Goal: Task Accomplishment & Management: Manage account settings

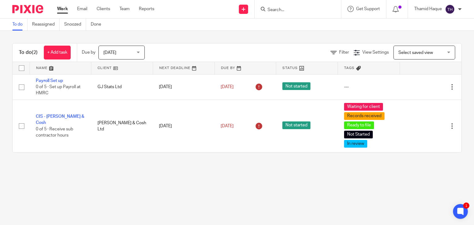
click at [452, 8] on img at bounding box center [450, 9] width 10 height 10
click at [425, 8] on p "Thamid Haque" at bounding box center [428, 9] width 28 height 6
click at [458, 6] on div "Thamid Haque" at bounding box center [438, 9] width 48 height 10
click at [442, 25] on span "My profile" at bounding box center [435, 25] width 19 height 4
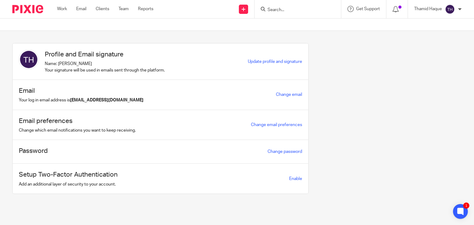
click at [451, 8] on img at bounding box center [450, 9] width 10 height 10
click at [433, 45] on li "Logout" at bounding box center [438, 43] width 41 height 9
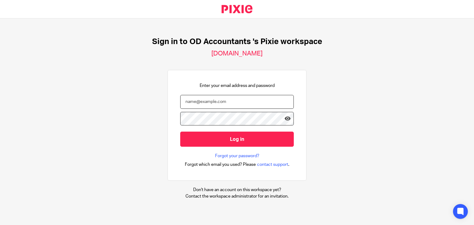
type input "[EMAIL_ADDRESS][DOMAIN_NAME]"
click at [212, 99] on input "[EMAIL_ADDRESS][DOMAIN_NAME]" at bounding box center [237, 102] width 114 height 14
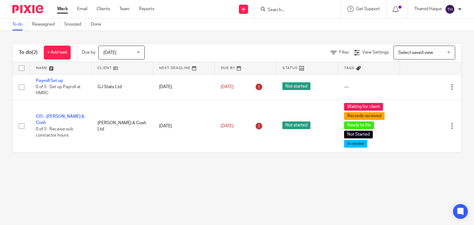
click at [448, 10] on img at bounding box center [450, 9] width 10 height 10
click at [437, 41] on span "Logout" at bounding box center [433, 43] width 14 height 4
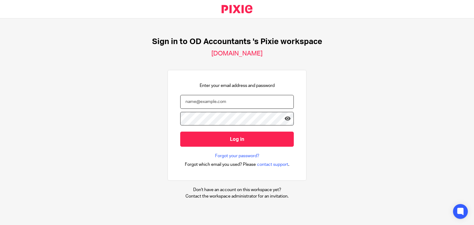
click at [217, 106] on input "email" at bounding box center [237, 102] width 114 height 14
click at [109, 123] on div "Sign in to OD Accountants 's Pixie workspace oda.usepixie.net Enter your email …" at bounding box center [237, 119] width 474 height 200
click at [450, 118] on div "Sign in to OD Accountants 's Pixie workspace oda.usepixie.net Enter your email …" at bounding box center [237, 119] width 474 height 200
click at [238, 104] on input "email" at bounding box center [237, 102] width 114 height 14
click at [215, 103] on input "email" at bounding box center [237, 102] width 114 height 14
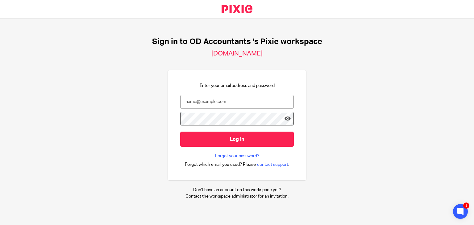
click at [278, 119] on span at bounding box center [280, 118] width 5 height 5
click at [221, 105] on input "email" at bounding box center [237, 102] width 114 height 14
type input "thamidhaque@probusinessuk.com"
click at [180, 132] on input "Log in" at bounding box center [237, 139] width 114 height 15
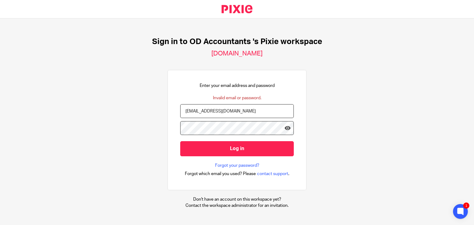
click at [180, 141] on input "Log in" at bounding box center [237, 148] width 114 height 15
drag, startPoint x: 256, startPoint y: 106, endPoint x: 31, endPoint y: 106, distance: 225.3
click at [41, 106] on div "Sign in to OD Accountants 's Pixie workspace [DOMAIN_NAME] Enter your email add…" at bounding box center [237, 122] width 474 height 207
type input "thamid@odaccountants.com"
click at [180, 141] on input "Log in" at bounding box center [237, 148] width 114 height 15
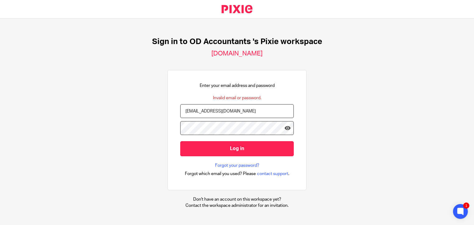
click at [180, 141] on input "Log in" at bounding box center [237, 148] width 114 height 15
click at [245, 111] on input "[EMAIL_ADDRESS][DOMAIN_NAME]" at bounding box center [237, 111] width 114 height 14
type input "[EMAIL_ADDRESS][DOMAIN_NAME]"
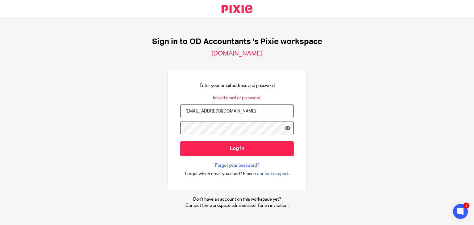
click at [180, 141] on input "Log in" at bounding box center [237, 148] width 114 height 15
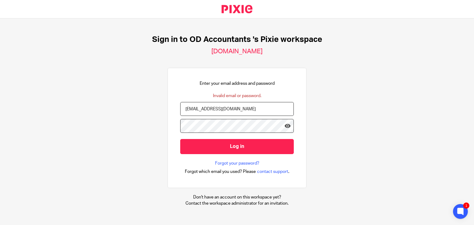
click at [278, 126] on span at bounding box center [280, 126] width 5 height 5
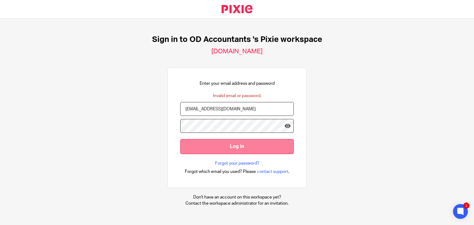
click at [222, 151] on input "Log in" at bounding box center [237, 146] width 114 height 15
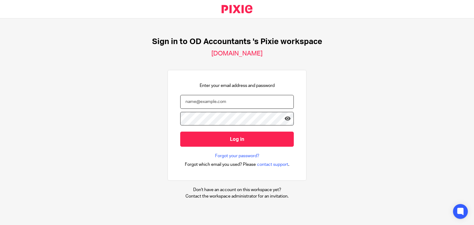
click at [212, 100] on input "email" at bounding box center [237, 102] width 114 height 14
click at [210, 101] on input "email" at bounding box center [237, 102] width 114 height 14
drag, startPoint x: 430, startPoint y: 1, endPoint x: 280, endPoint y: 91, distance: 175.0
click at [276, 78] on div "Enter your email address and password Log in Forgot your password? Forgot which…" at bounding box center [237, 125] width 139 height 111
click at [278, 120] on span at bounding box center [280, 118] width 5 height 5
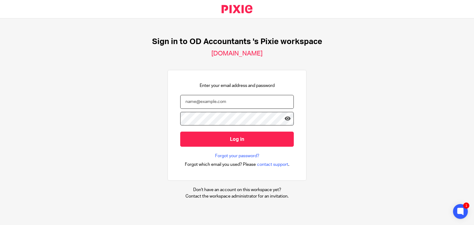
click at [276, 102] on input "email" at bounding box center [237, 102] width 114 height 14
click at [278, 118] on span at bounding box center [280, 118] width 5 height 5
click at [253, 105] on input "email" at bounding box center [237, 102] width 114 height 14
paste input "YES"
type input "YES"
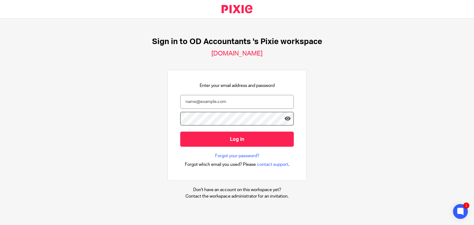
click at [278, 118] on span at bounding box center [280, 118] width 5 height 5
click at [205, 105] on input "email" at bounding box center [237, 102] width 114 height 14
paste input "thamid@odaccountants.co.uk"
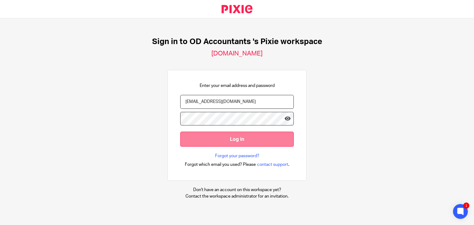
type input "thamid@odaccountants.co.uk"
click at [246, 137] on input "Log in" at bounding box center [237, 139] width 114 height 15
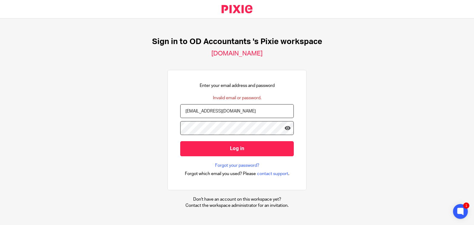
click at [180, 141] on input "Log in" at bounding box center [237, 148] width 114 height 15
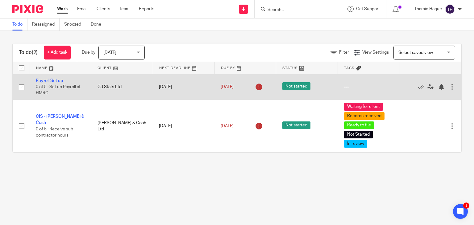
drag, startPoint x: 118, startPoint y: 78, endPoint x: 104, endPoint y: 82, distance: 14.8
click at [118, 78] on td "GJ Stats Ltd" at bounding box center [122, 86] width 62 height 25
click at [47, 82] on link "Payroll Set up" at bounding box center [49, 81] width 27 height 4
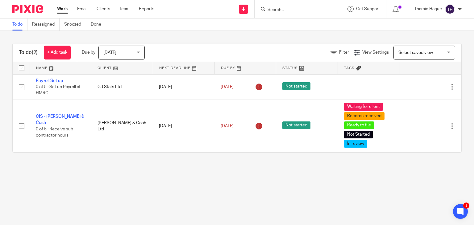
click at [298, 7] on input "Search" at bounding box center [295, 10] width 56 height 6
type input "NATUR"
click at [294, 25] on link at bounding box center [304, 23] width 77 height 9
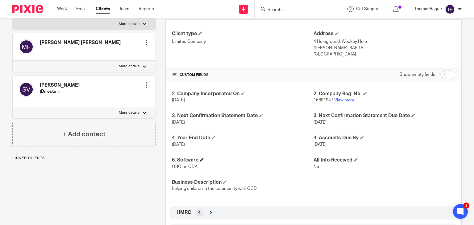
scroll to position [121, 0]
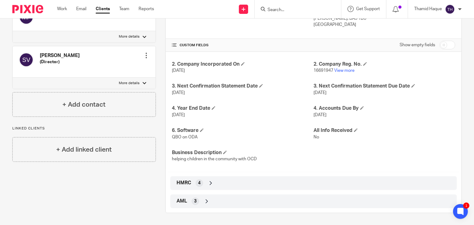
click at [209, 181] on icon at bounding box center [211, 183] width 6 height 6
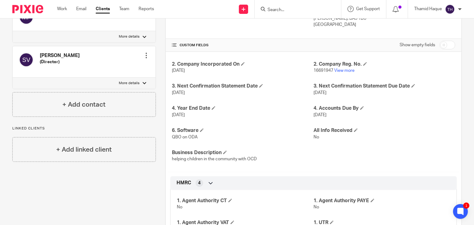
scroll to position [172, 0]
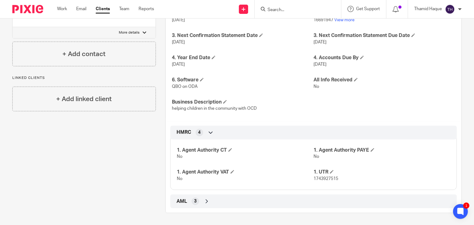
click at [189, 198] on div "AML 3" at bounding box center [313, 201] width 277 height 10
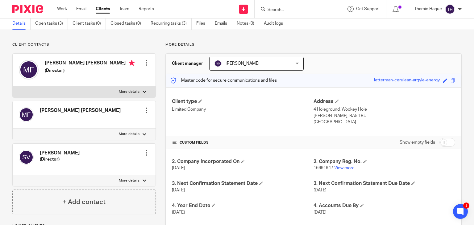
scroll to position [12, 0]
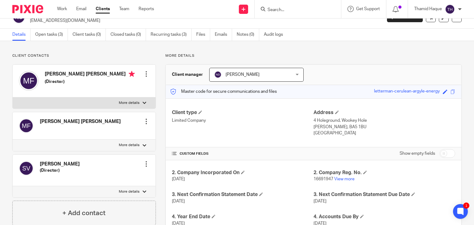
click at [146, 76] on div at bounding box center [146, 74] width 6 height 6
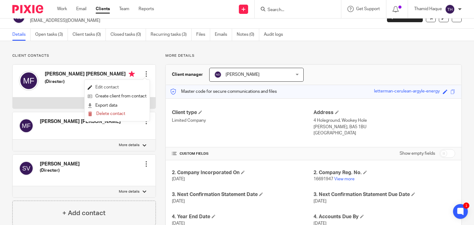
click at [112, 89] on link "Edit contact" at bounding box center [117, 87] width 59 height 9
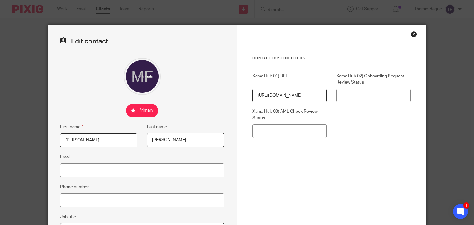
click at [414, 33] on div "Close this dialog window" at bounding box center [414, 34] width 6 height 6
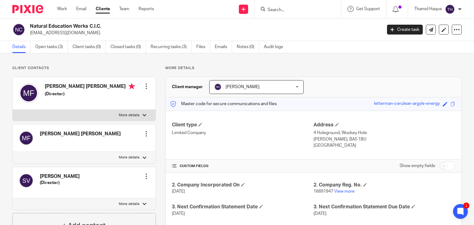
drag, startPoint x: 90, startPoint y: 33, endPoint x: 30, endPoint y: 35, distance: 60.2
click at [30, 35] on p "[EMAIL_ADDRESS][DOMAIN_NAME]" at bounding box center [204, 33] width 348 height 6
copy p "[EMAIL_ADDRESS][DOMAIN_NAME]"
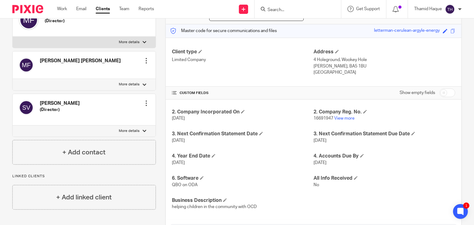
scroll to position [28, 0]
